Goal: Navigation & Orientation: Find specific page/section

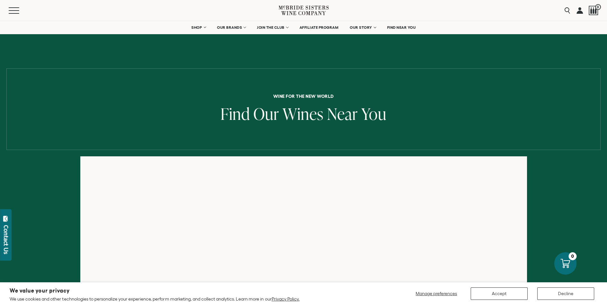
scroll to position [4, 0]
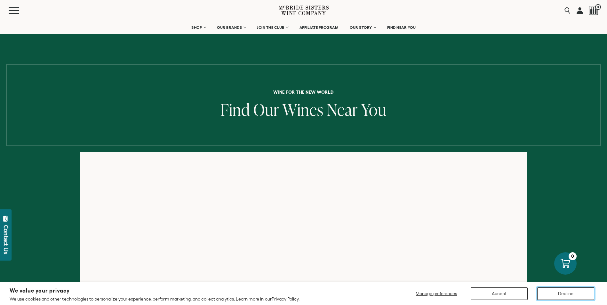
click at [561, 293] on button "Decline" at bounding box center [566, 294] width 57 height 12
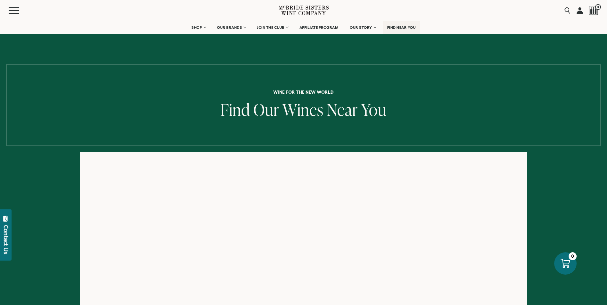
click at [403, 25] on link "FIND NEAR YOU" at bounding box center [401, 27] width 37 height 13
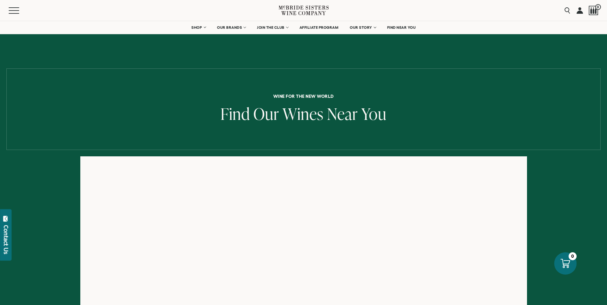
scroll to position [4, 0]
